Goal: Transaction & Acquisition: Book appointment/travel/reservation

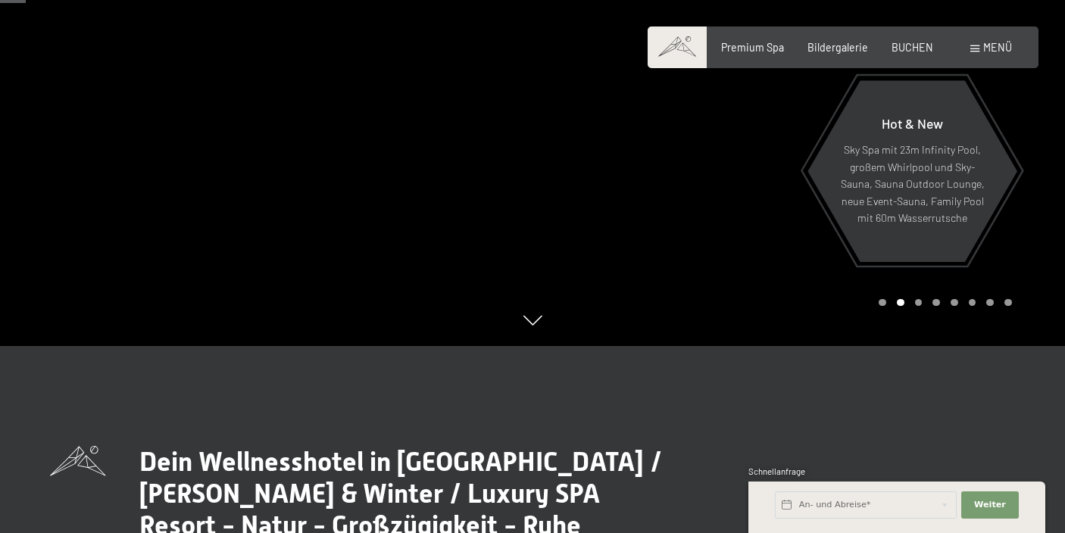
scroll to position [165, 0]
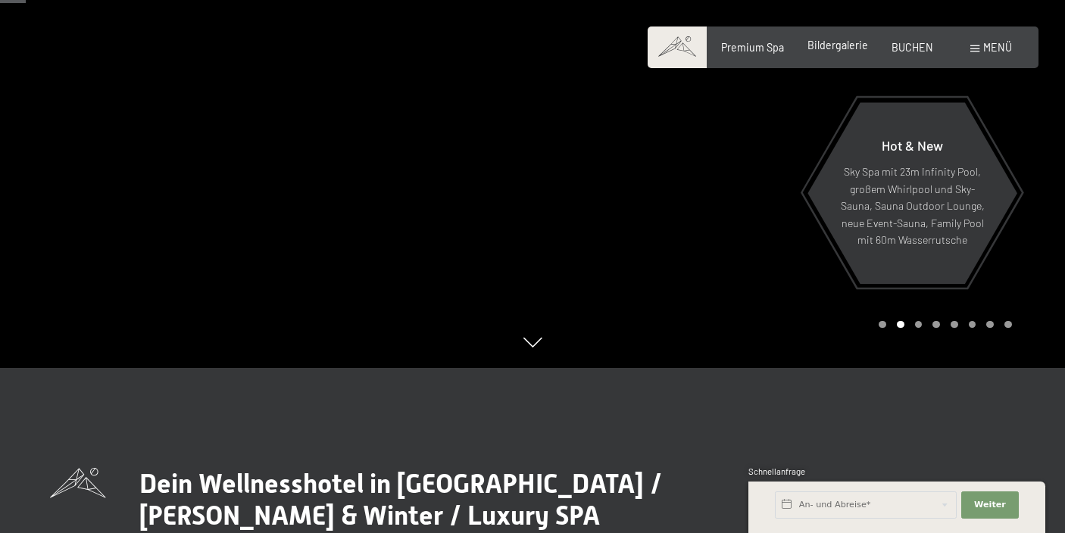
click at [844, 45] on span "Bildergalerie" at bounding box center [837, 45] width 61 height 13
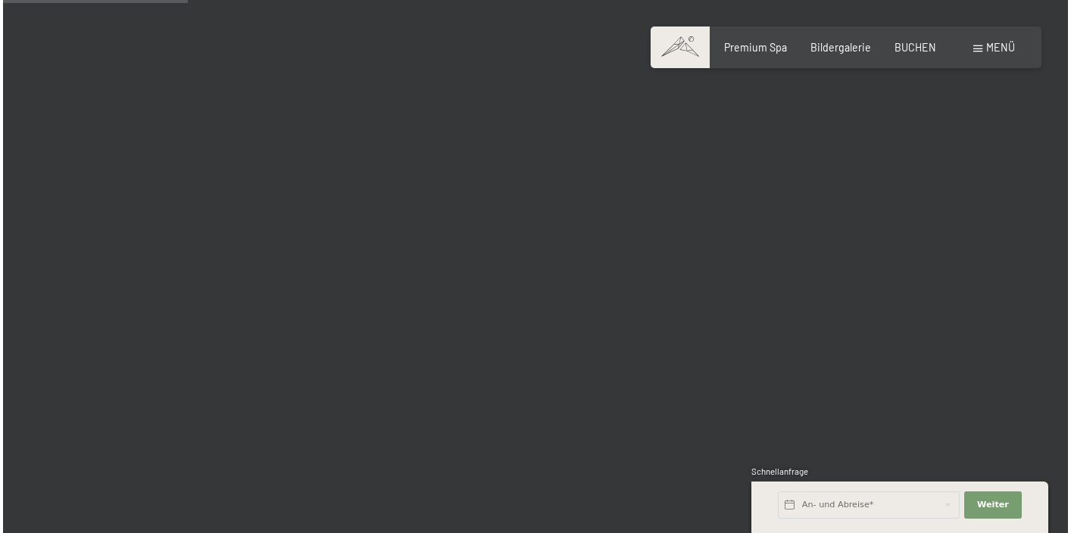
scroll to position [1157, 0]
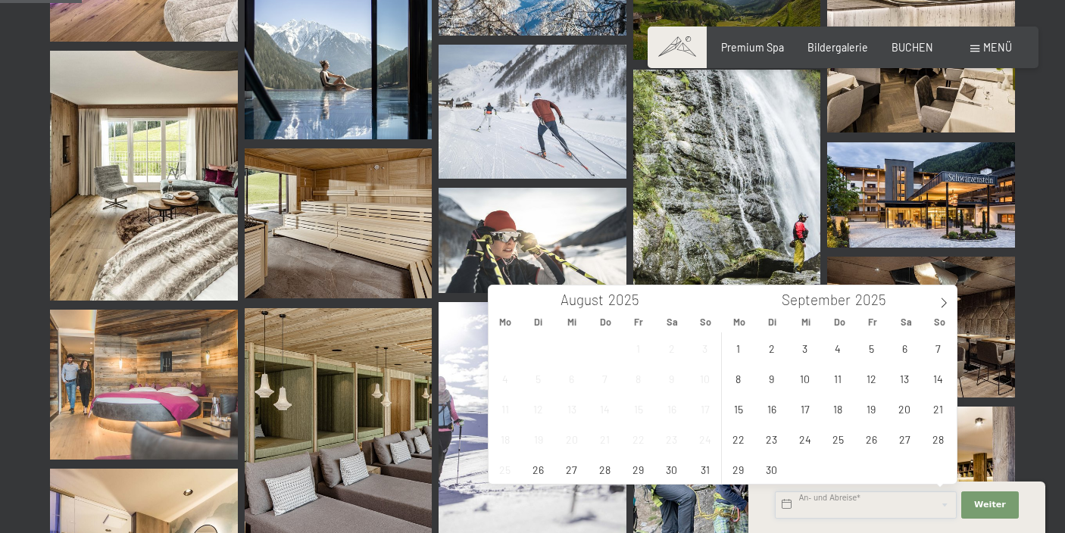
click at [800, 501] on input "text" at bounding box center [866, 504] width 182 height 27
click at [986, 53] on span "Menü" at bounding box center [997, 47] width 29 height 13
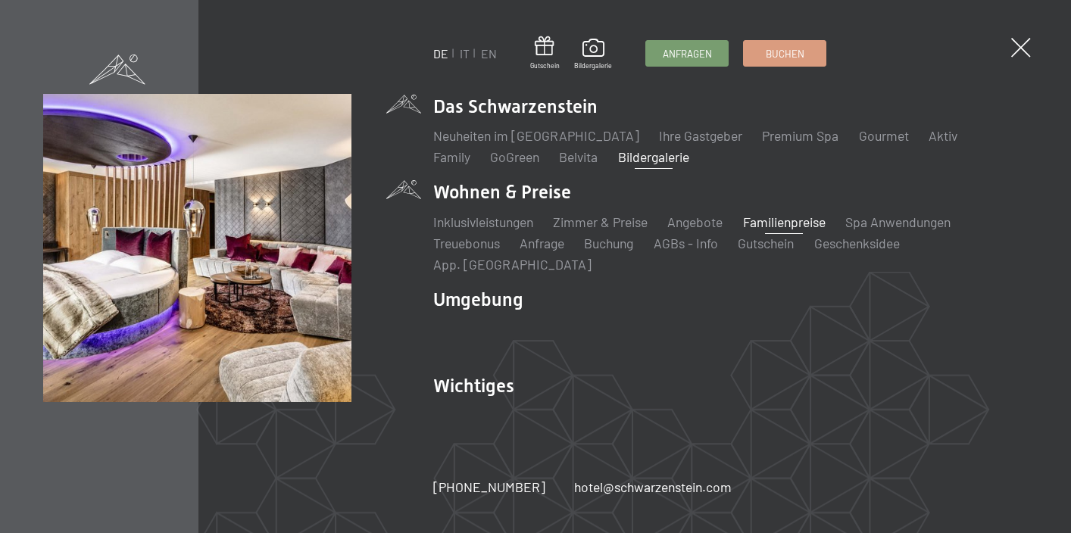
click at [786, 230] on link "Familienpreise" at bounding box center [784, 222] width 83 height 17
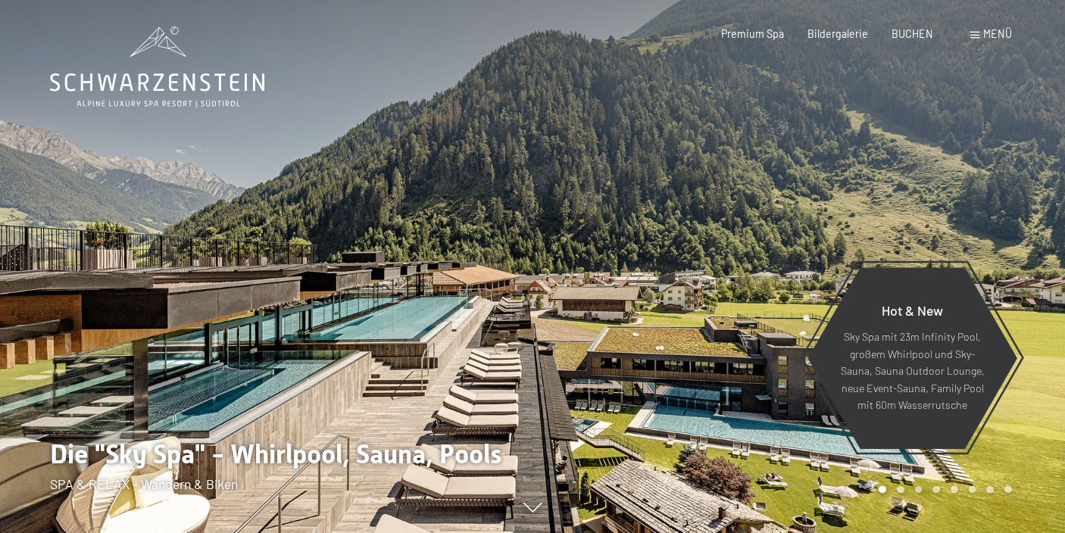
click at [988, 40] on span "Menü" at bounding box center [997, 33] width 29 height 13
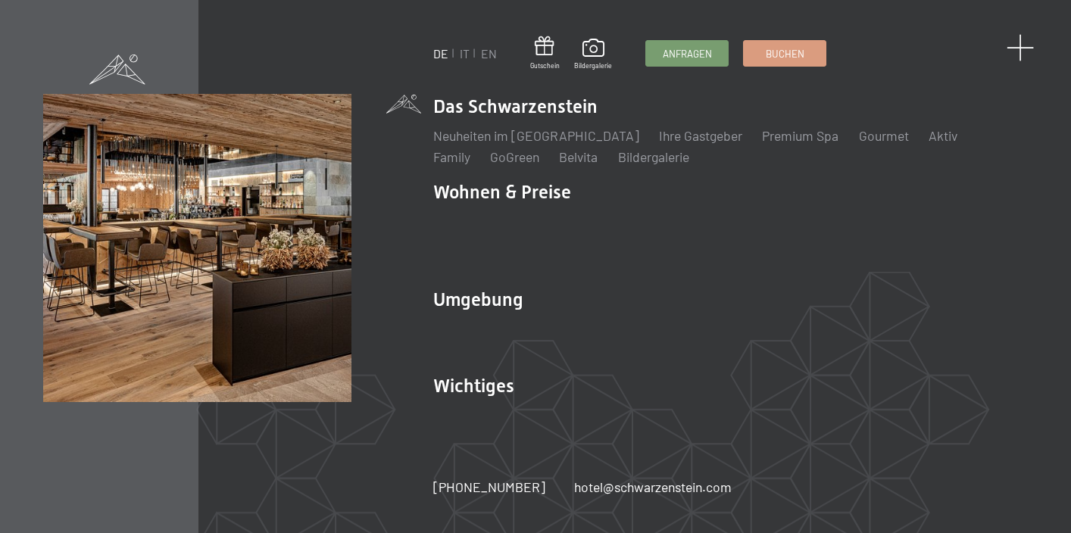
click at [1024, 50] on span at bounding box center [1020, 48] width 28 height 28
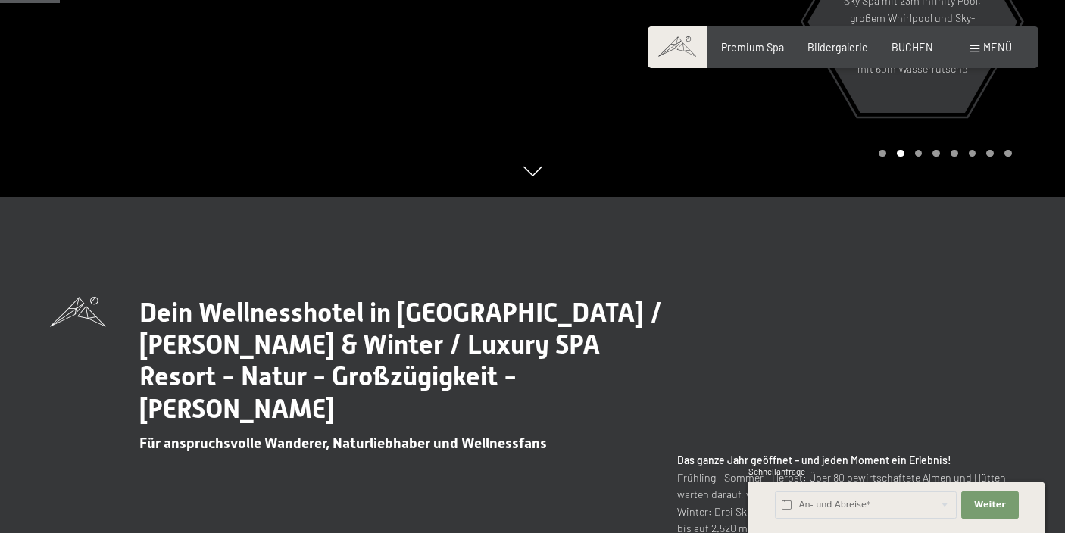
scroll to position [419, 0]
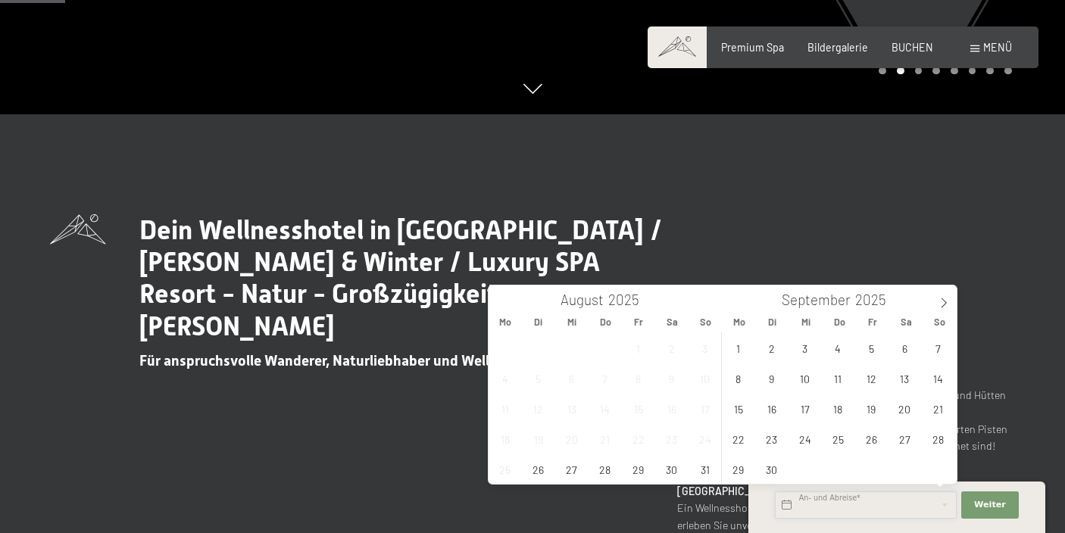
click at [885, 511] on input "text" at bounding box center [866, 504] width 182 height 27
click at [937, 300] on span at bounding box center [944, 298] width 26 height 26
click at [937, 301] on span at bounding box center [944, 298] width 26 height 26
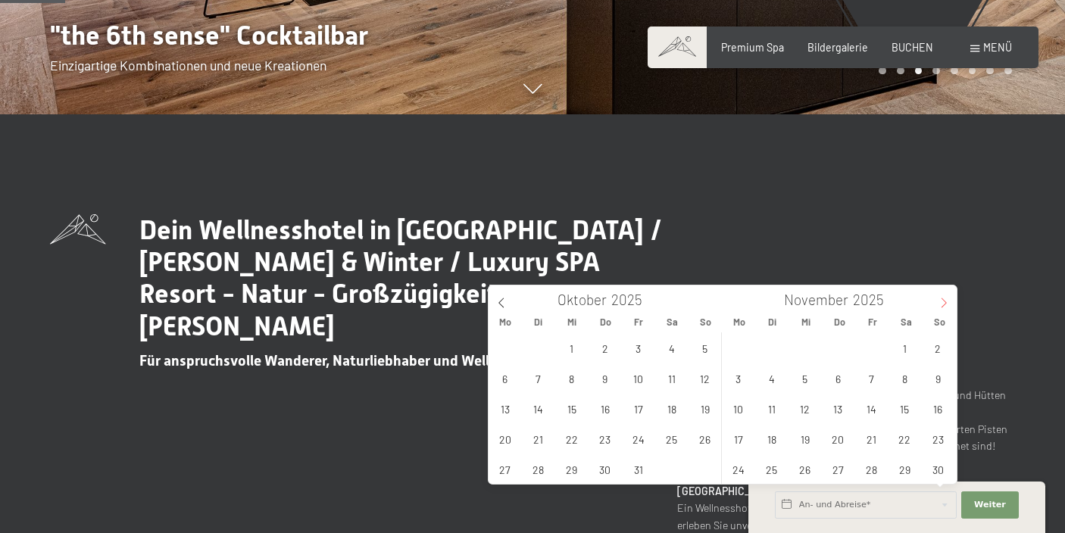
click at [937, 301] on span at bounding box center [944, 298] width 26 height 26
type input "2026"
click at [937, 301] on span at bounding box center [944, 298] width 26 height 26
type input "2026"
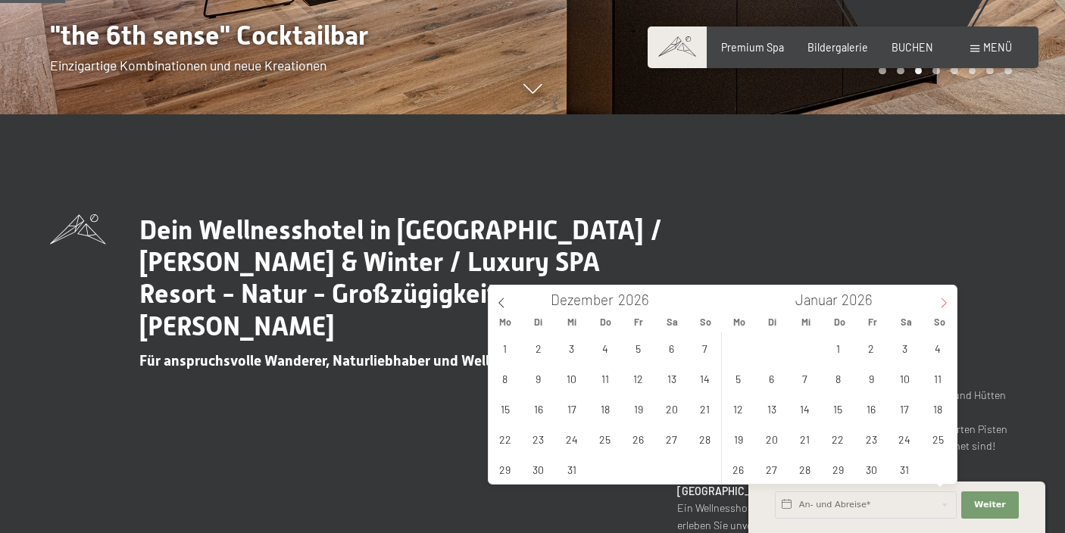
click at [937, 301] on span at bounding box center [944, 298] width 26 height 26
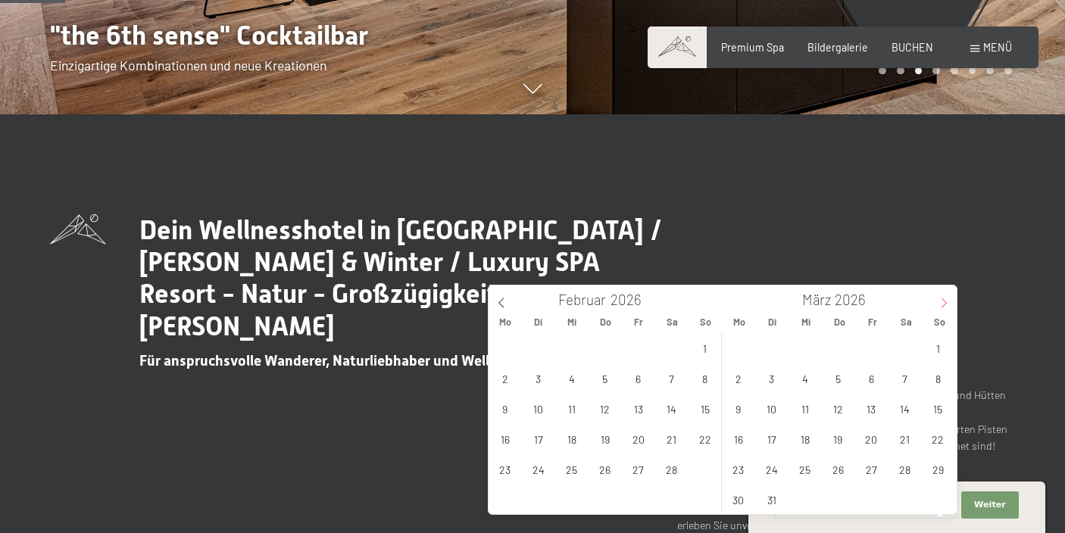
click at [937, 301] on span at bounding box center [944, 298] width 26 height 26
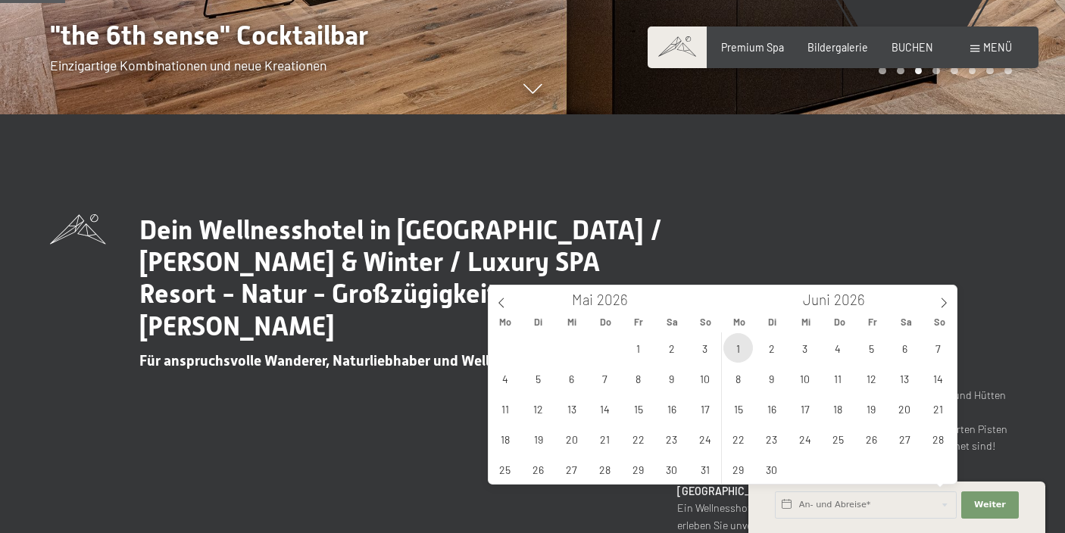
click at [743, 351] on span "1" at bounding box center [738, 348] width 30 height 30
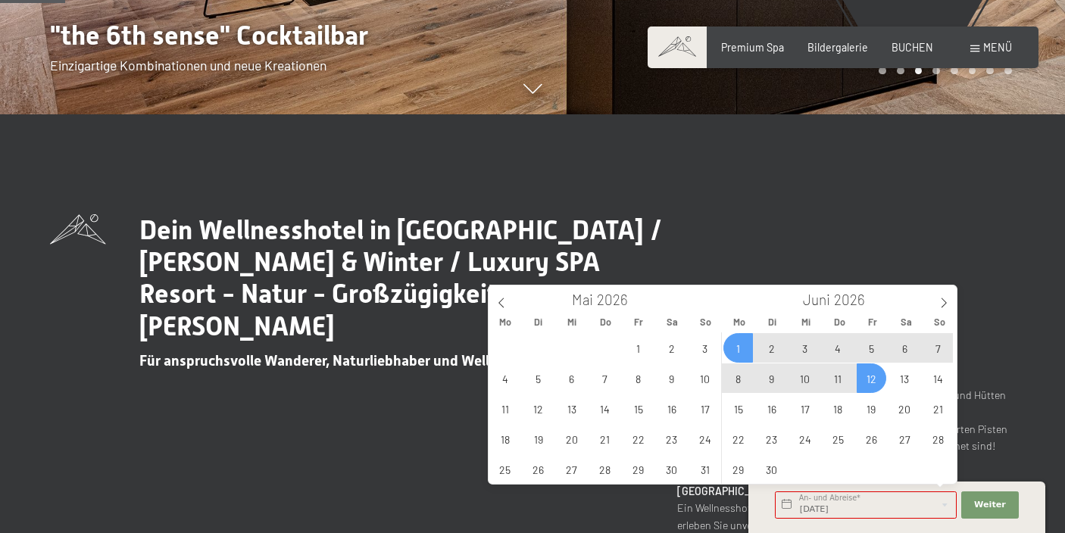
click at [869, 379] on span "12" at bounding box center [871, 378] width 30 height 30
type input "Mo. 01.06.2026 - Fr. 12.06.2026"
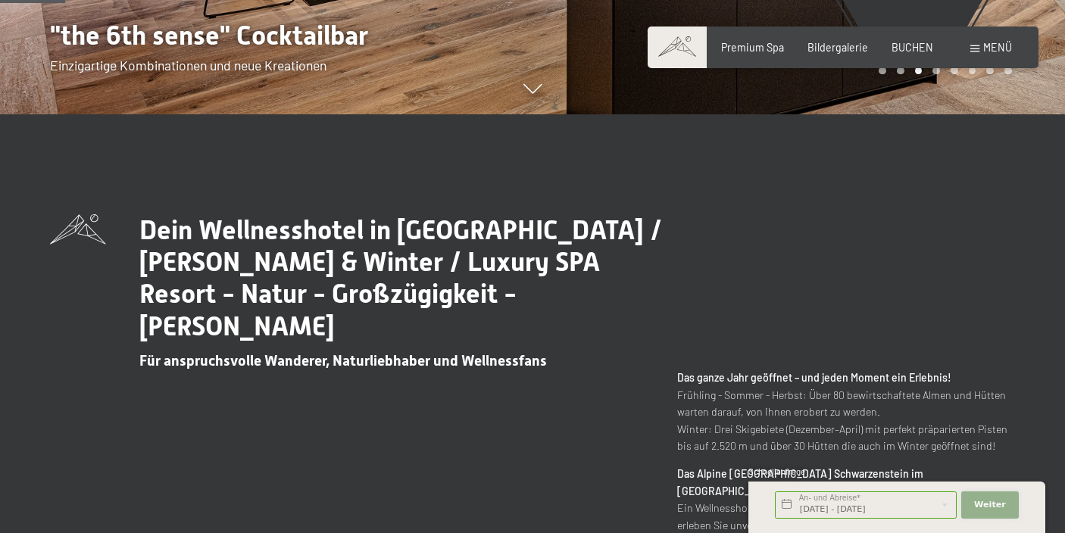
click at [977, 502] on span "Weiter" at bounding box center [990, 505] width 32 height 12
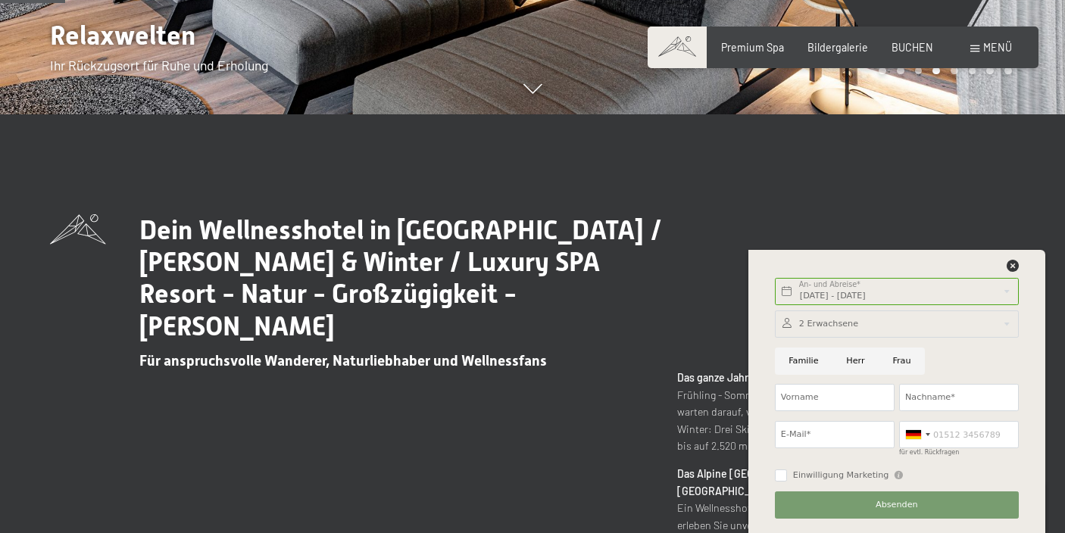
click at [822, 323] on div at bounding box center [897, 323] width 244 height 27
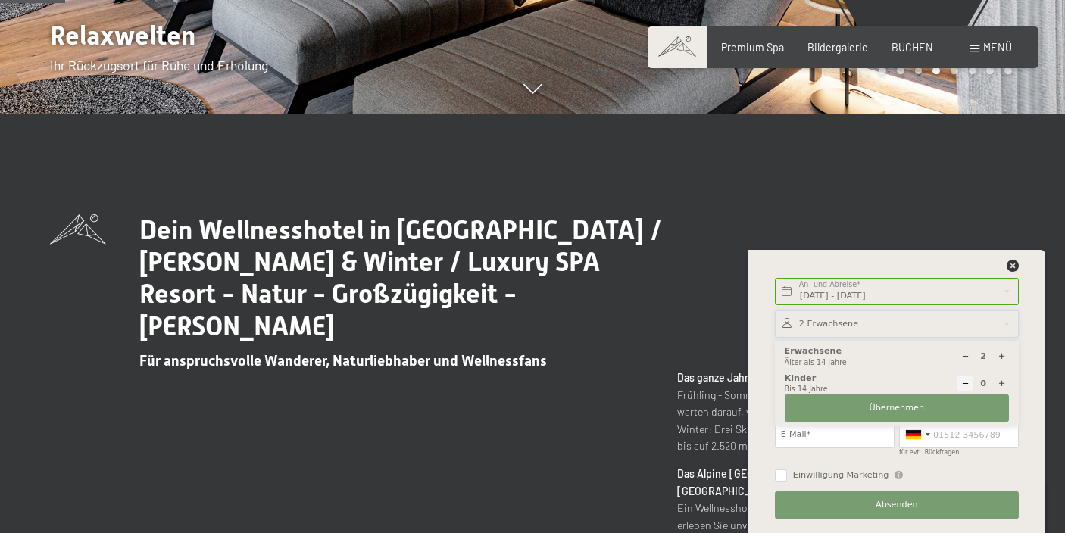
click at [997, 355] on icon at bounding box center [1001, 356] width 8 height 8
click at [964, 355] on icon at bounding box center [965, 356] width 8 height 8
type input "2"
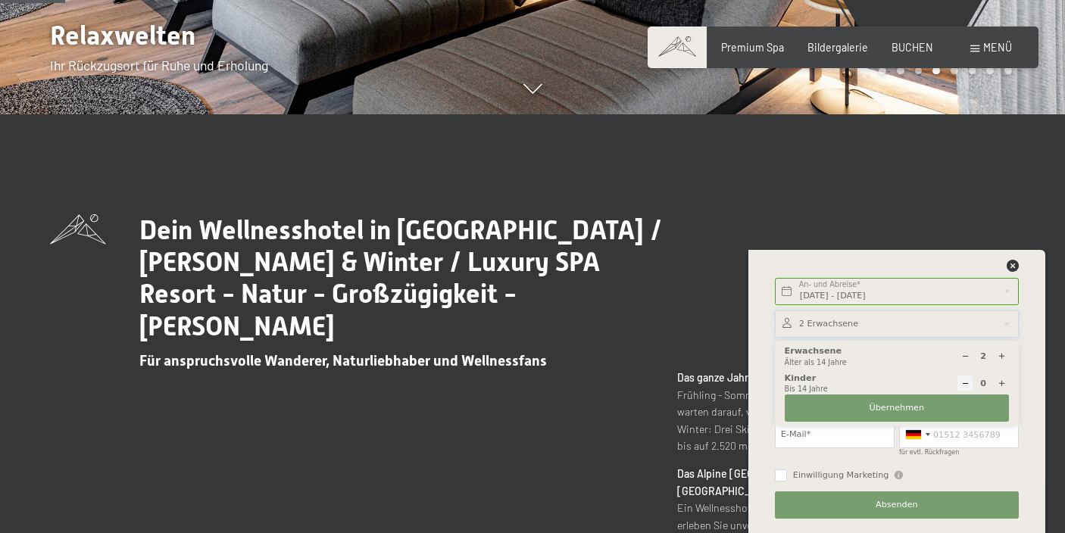
click at [1001, 379] on icon at bounding box center [1001, 383] width 8 height 8
type input "2"
select select
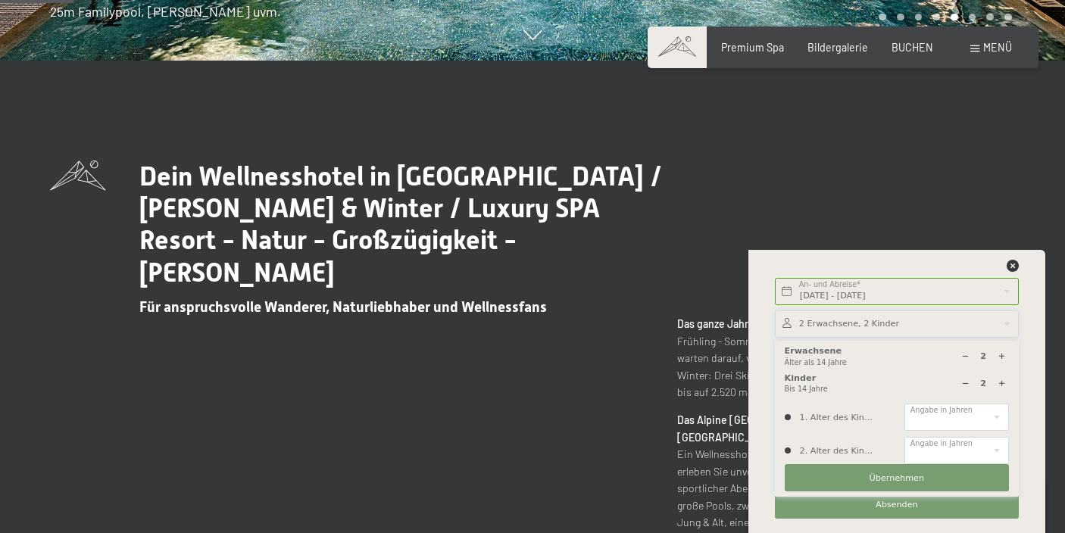
scroll to position [473, 0]
select select "5"
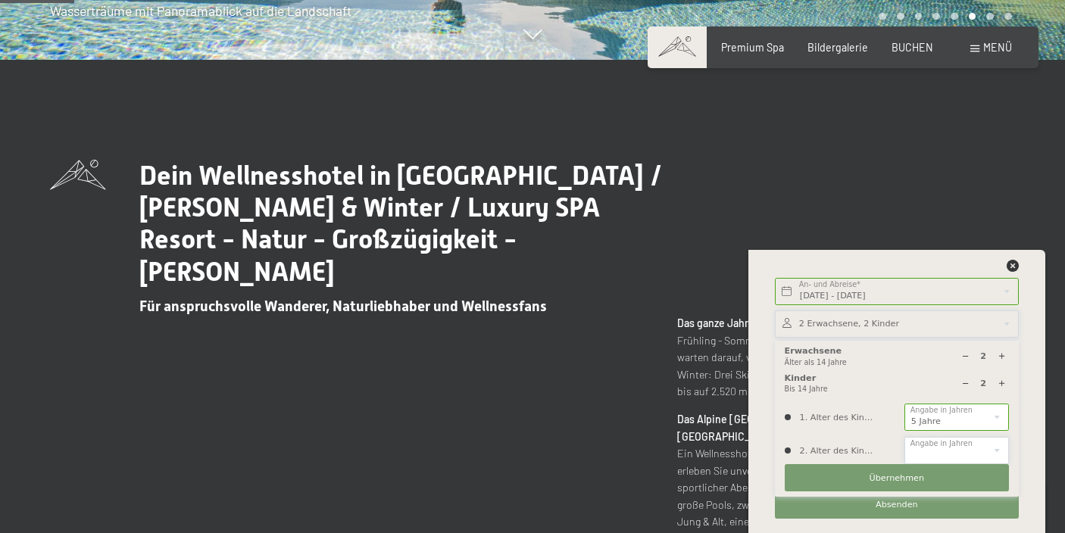
select select "7"
click at [936, 488] on button "Übernehmen" at bounding box center [897, 477] width 224 height 27
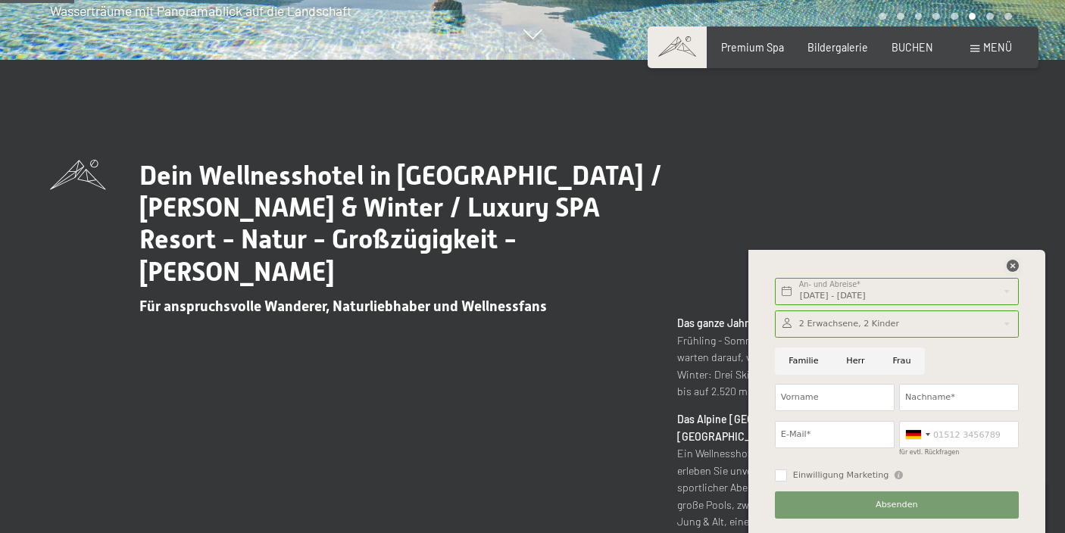
click at [1010, 266] on icon at bounding box center [1012, 266] width 12 height 12
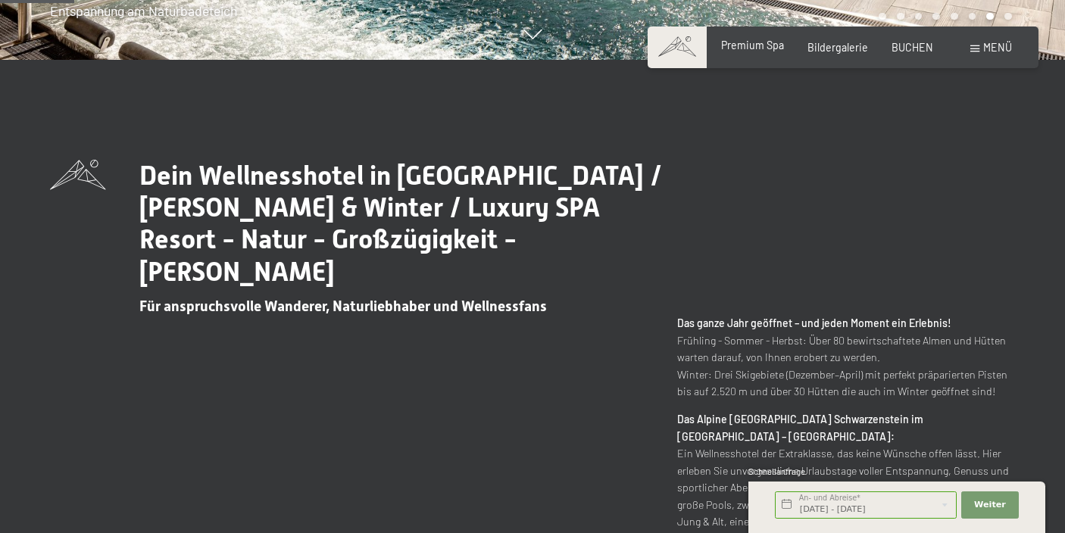
click at [768, 48] on span "Premium Spa" at bounding box center [752, 45] width 63 height 13
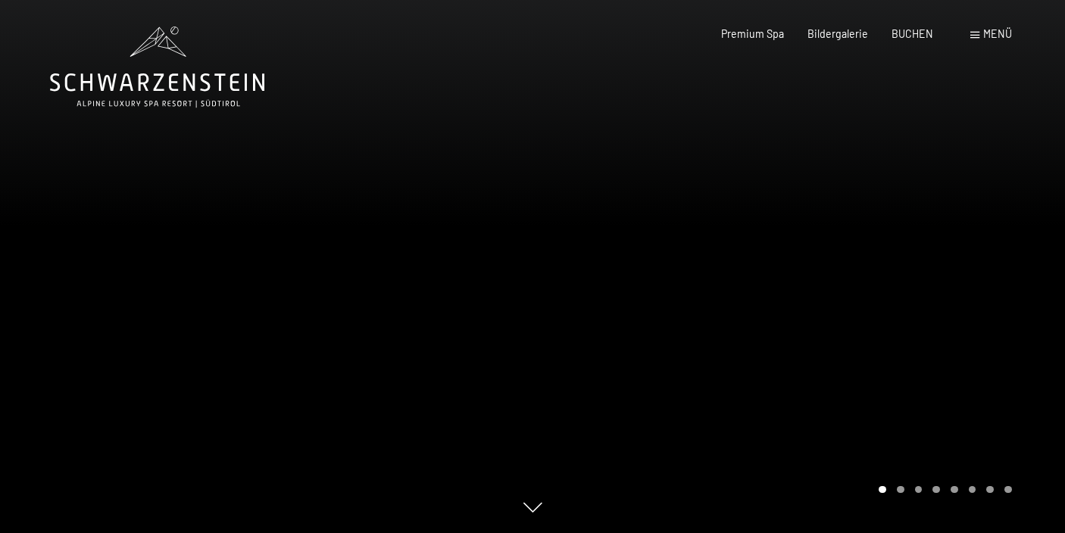
click at [987, 42] on div "Buchen Anfragen Premium Spa Bildergalerie BUCHEN Menü DE IT EN Gutschein Bilder…" at bounding box center [842, 34] width 337 height 15
click at [987, 32] on span "Menü" at bounding box center [997, 33] width 29 height 13
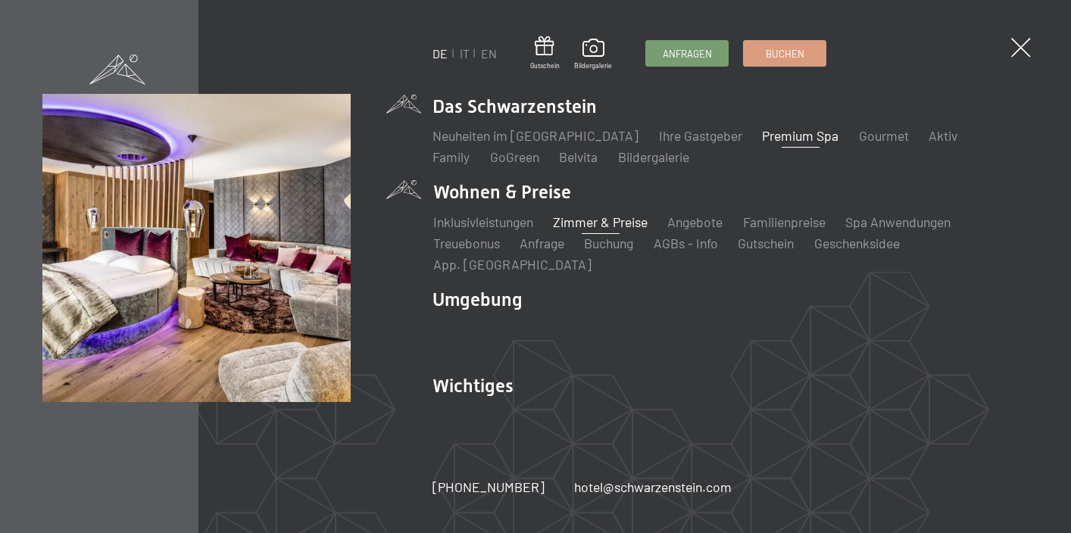
click at [603, 230] on link "Zimmer & Preise" at bounding box center [600, 222] width 95 height 17
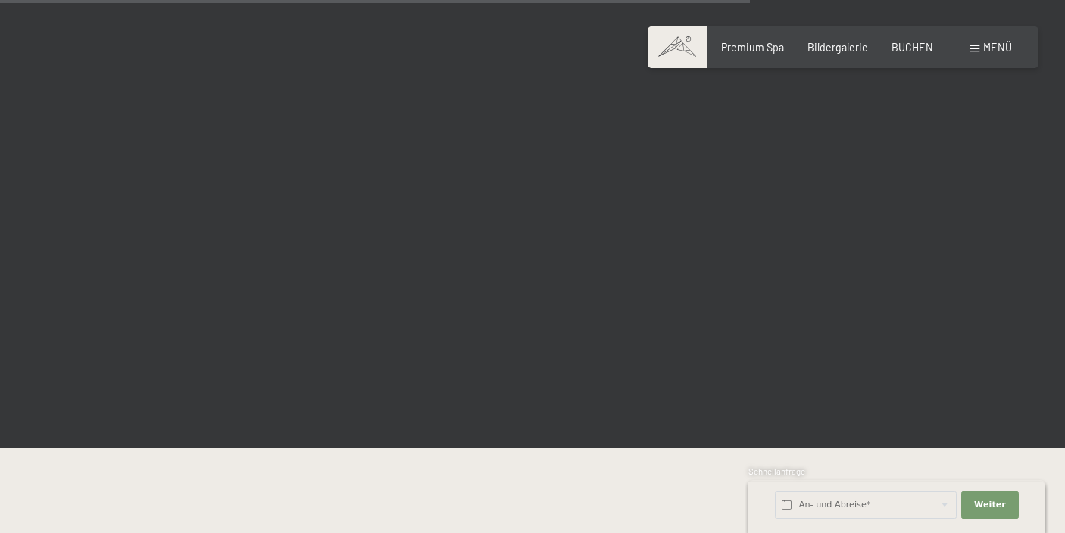
scroll to position [2981, 0]
